Goal: Find specific page/section: Find specific page/section

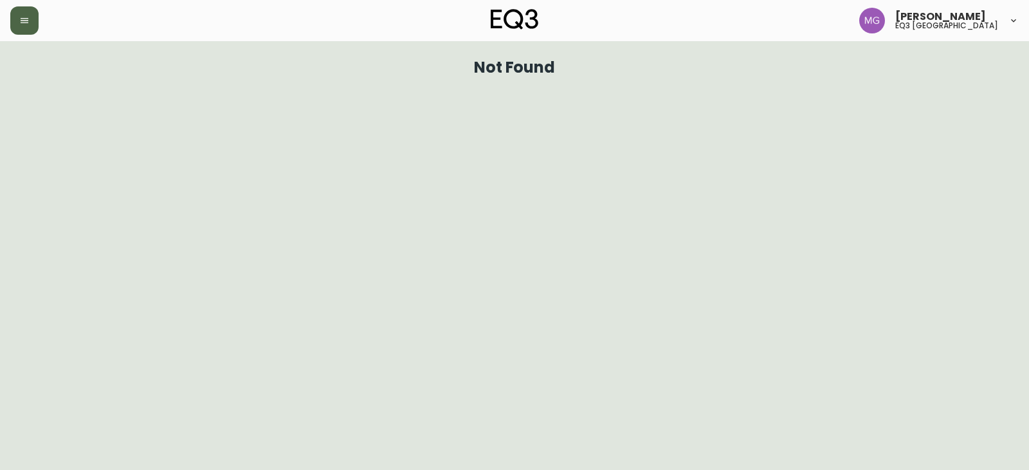
click at [24, 19] on icon "button" at bounding box center [24, 20] width 10 height 10
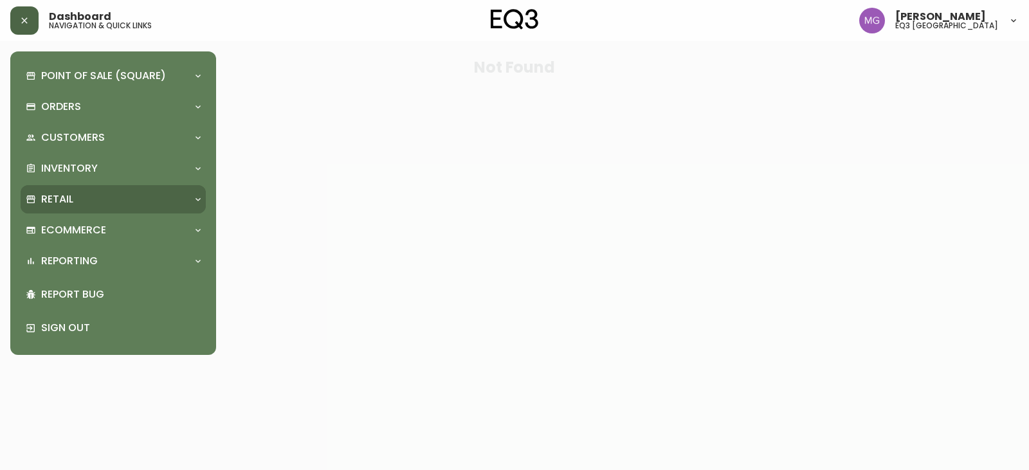
click at [148, 193] on div "Retail" at bounding box center [107, 199] width 162 height 14
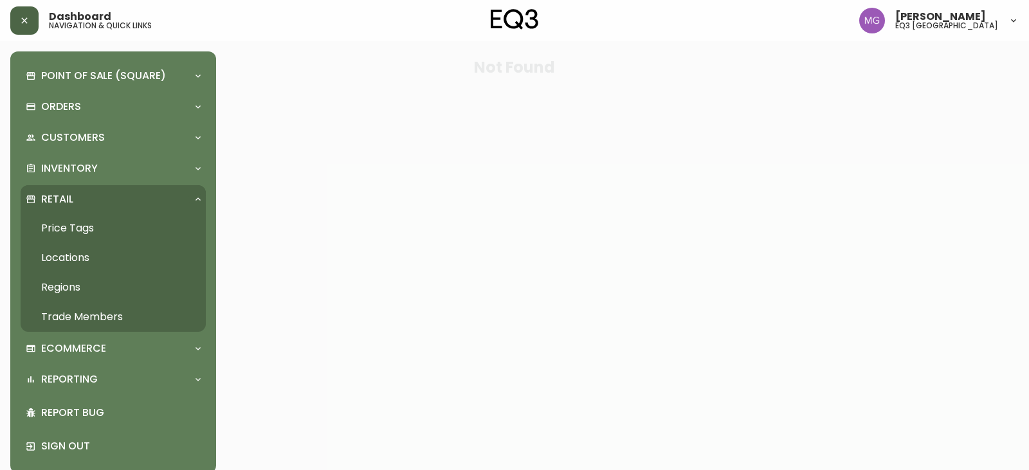
click at [84, 225] on link "Price Tags" at bounding box center [113, 229] width 185 height 30
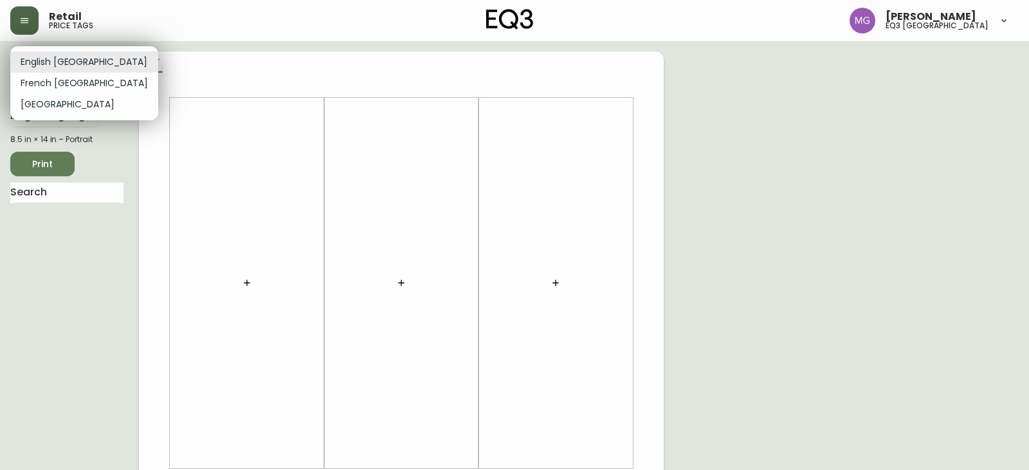
click at [68, 69] on body "Retail price tags [PERSON_NAME] eq3 [GEOGRAPHIC_DATA] English [GEOGRAPHIC_DATA]…" at bounding box center [514, 458] width 1029 height 916
click at [62, 86] on li "French [GEOGRAPHIC_DATA]" at bounding box center [84, 83] width 148 height 21
type input "fr_CA"
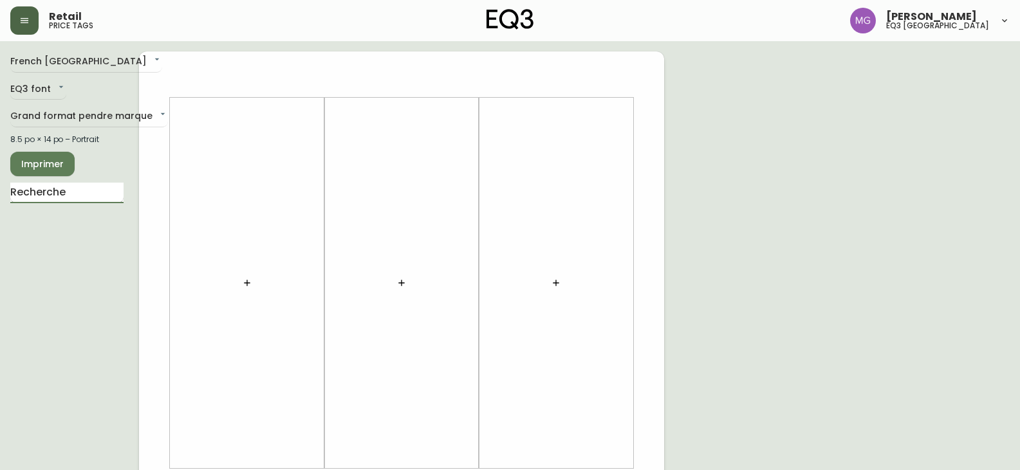
click at [77, 190] on input "text" at bounding box center [66, 193] width 113 height 21
click at [228, 282] on div at bounding box center [247, 283] width 139 height 358
click at [251, 287] on icon "button" at bounding box center [247, 283] width 10 height 10
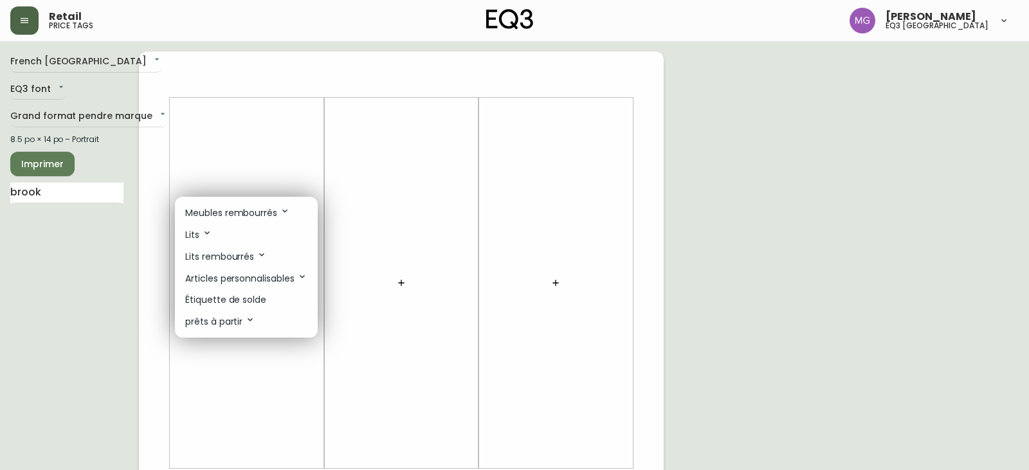
click at [225, 205] on li "Meubles rembourrés" at bounding box center [246, 213] width 143 height 22
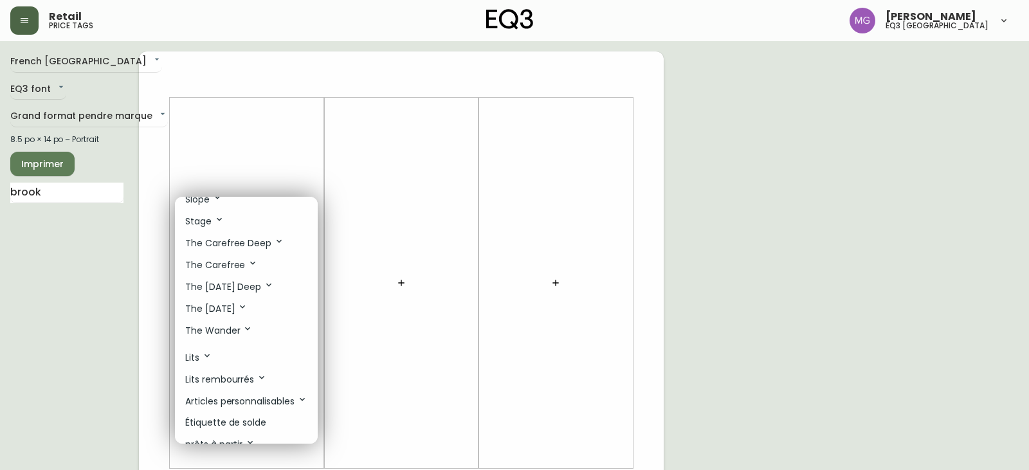
scroll to position [822, 0]
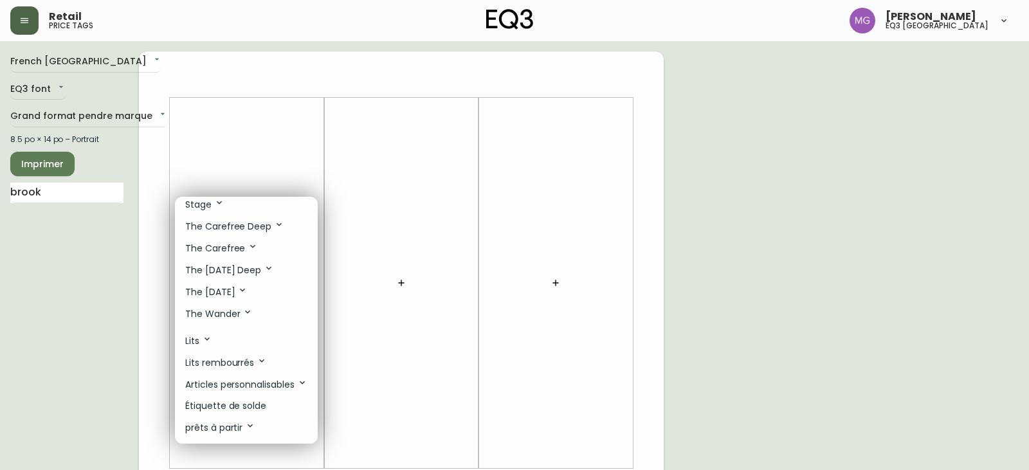
click at [89, 315] on div at bounding box center [514, 235] width 1029 height 470
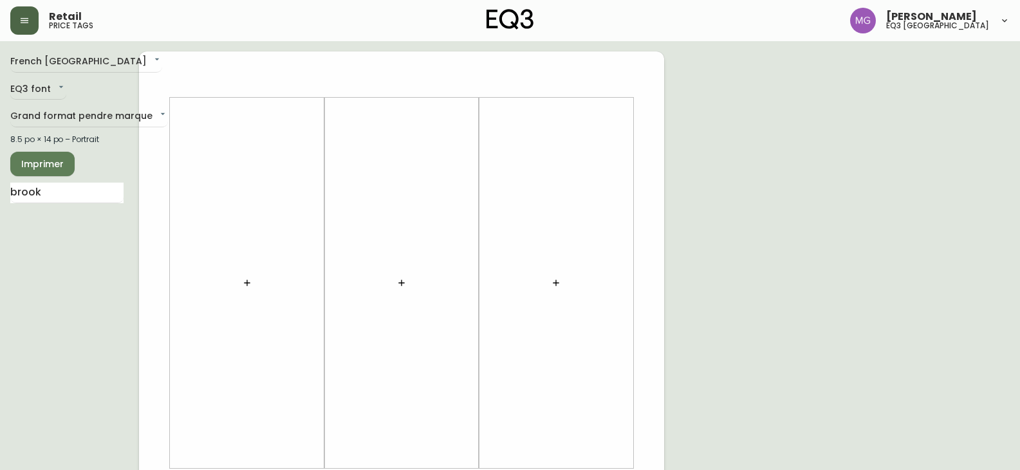
click at [50, 194] on input "brook" at bounding box center [66, 193] width 113 height 21
type input "[PERSON_NAME]"
drag, startPoint x: 51, startPoint y: 196, endPoint x: 0, endPoint y: 142, distance: 74.2
click at [0, 158] on main "French Canada fr_CA EQ3 font EQ3 Grand format pendre marque large 8.5 po × 14 p…" at bounding box center [510, 478] width 1020 height 875
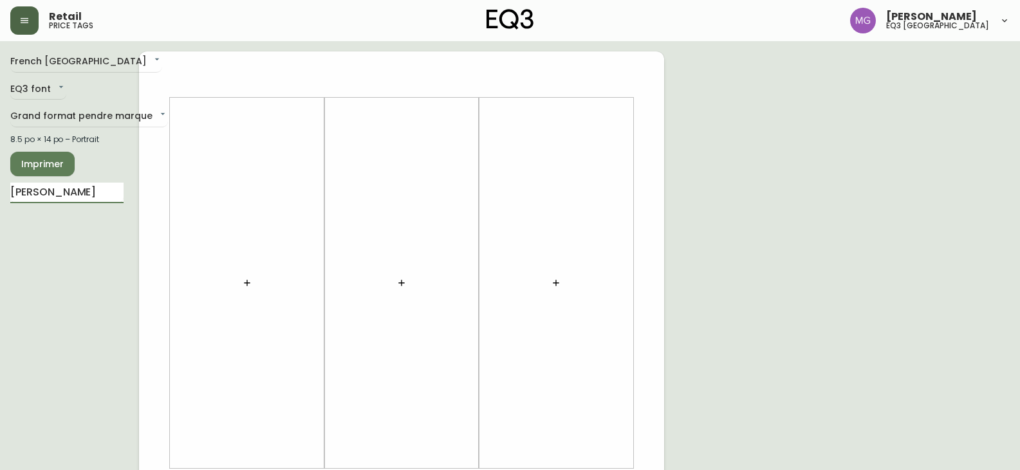
type input "[PERSON_NAME]"
click at [508, 19] on img at bounding box center [510, 19] width 48 height 21
